Goal: Task Accomplishment & Management: Use online tool/utility

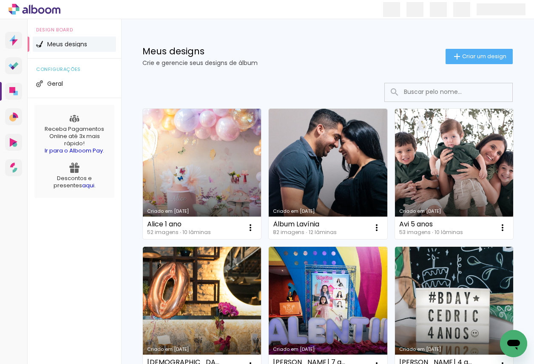
click at [202, 162] on link "Criado em [DATE]" at bounding box center [202, 174] width 118 height 130
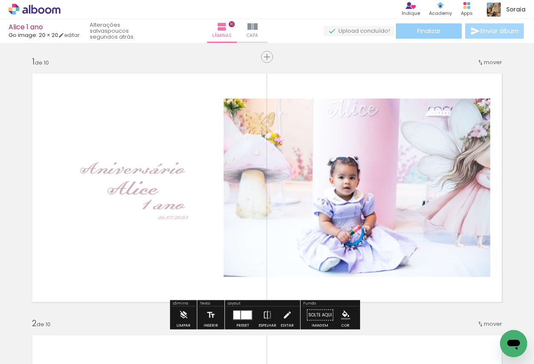
click at [446, 34] on paper-button "Finalizar" at bounding box center [429, 30] width 66 height 15
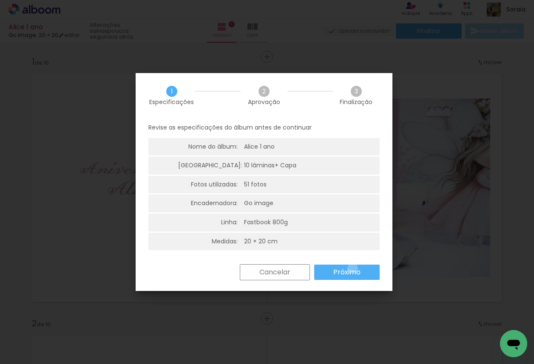
click at [0, 0] on slot "Próximo" at bounding box center [0, 0] width 0 height 0
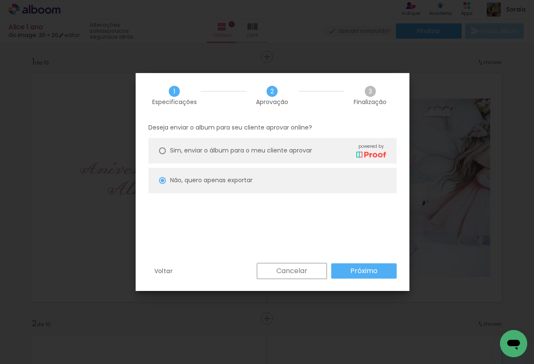
click at [280, 153] on span "Sim, enviar o álbum para o meu cliente aprovar" at bounding box center [241, 150] width 142 height 9
type paper-radio-button "on"
click at [360, 265] on paper-button "Próximo" at bounding box center [363, 270] width 65 height 15
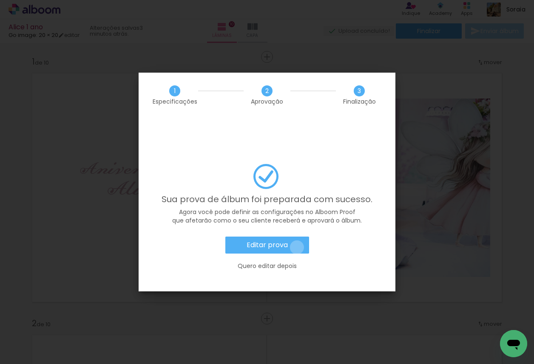
click at [297, 237] on paper-button "Editar prova" at bounding box center [267, 245] width 84 height 17
